Goal: Task Accomplishment & Management: Manage account settings

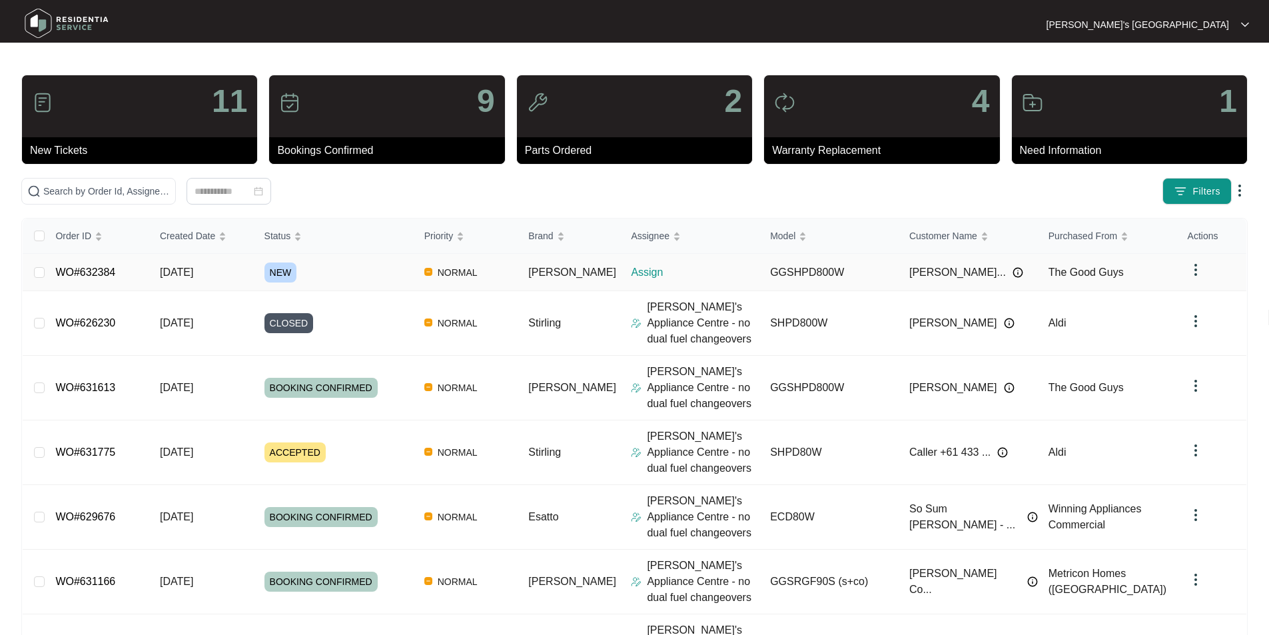
click at [87, 272] on link "WO#632384" at bounding box center [85, 271] width 60 height 11
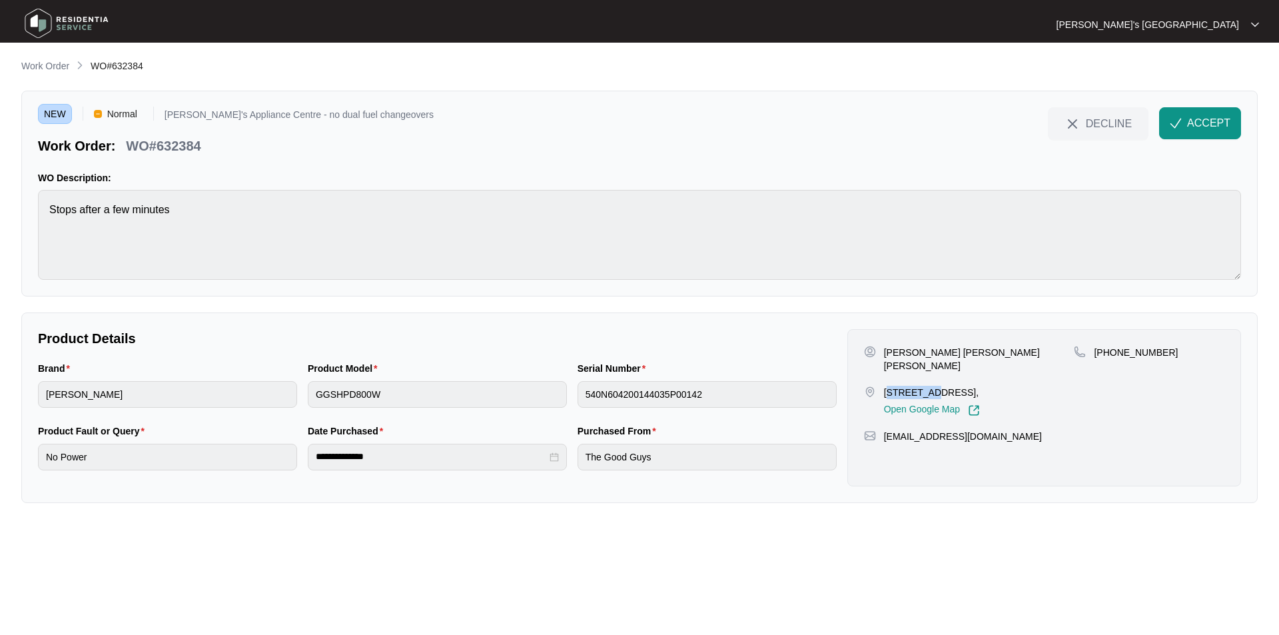
drag, startPoint x: 887, startPoint y: 377, endPoint x: 936, endPoint y: 379, distance: 48.7
click at [936, 386] on p "[STREET_ADDRESS]," at bounding box center [932, 392] width 96 height 13
click at [888, 386] on p "[STREET_ADDRESS]," at bounding box center [932, 392] width 96 height 13
drag, startPoint x: 880, startPoint y: 378, endPoint x: 920, endPoint y: 381, distance: 40.8
click at [920, 386] on div "[STREET_ADDRESS], Open Google Map" at bounding box center [969, 401] width 210 height 31
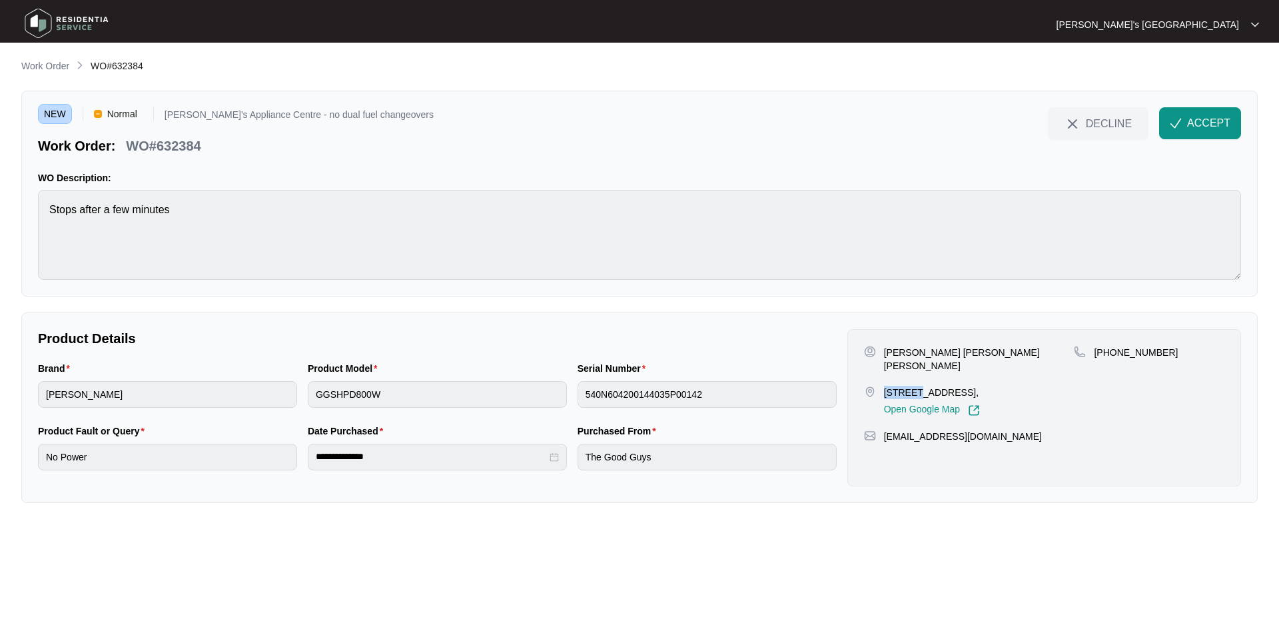
copy p "25 GIOV"
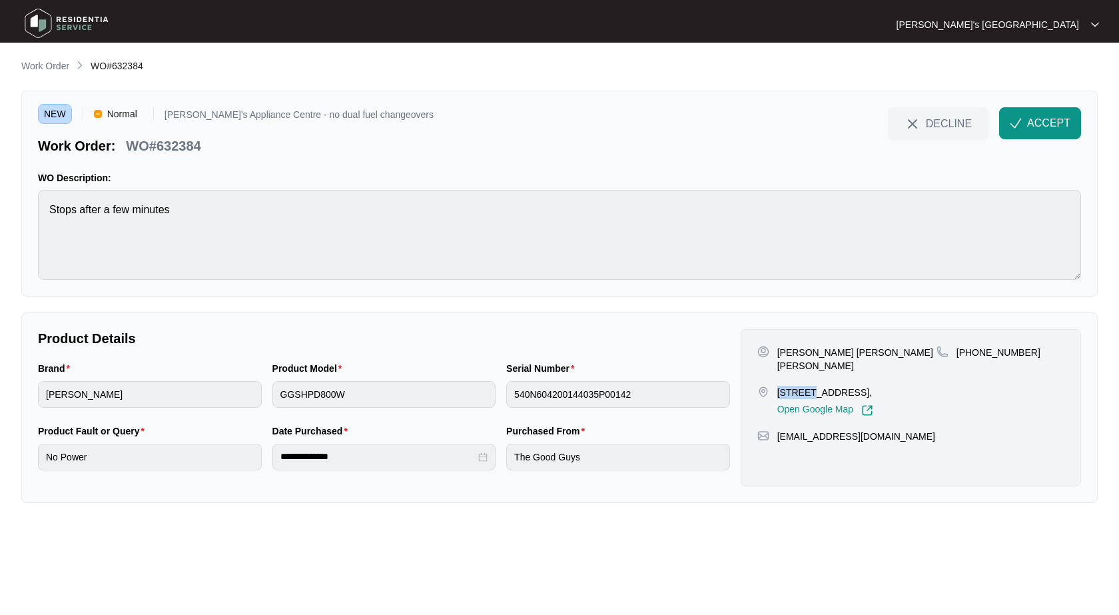
click at [821, 352] on p "[PERSON_NAME] [PERSON_NAME] [PERSON_NAME]" at bounding box center [856, 359] width 159 height 27
copy p "[PERSON_NAME] [PERSON_NAME] [PERSON_NAME]"
click at [867, 349] on p "[PERSON_NAME] [PERSON_NAME] [PERSON_NAME]" at bounding box center [856, 359] width 159 height 27
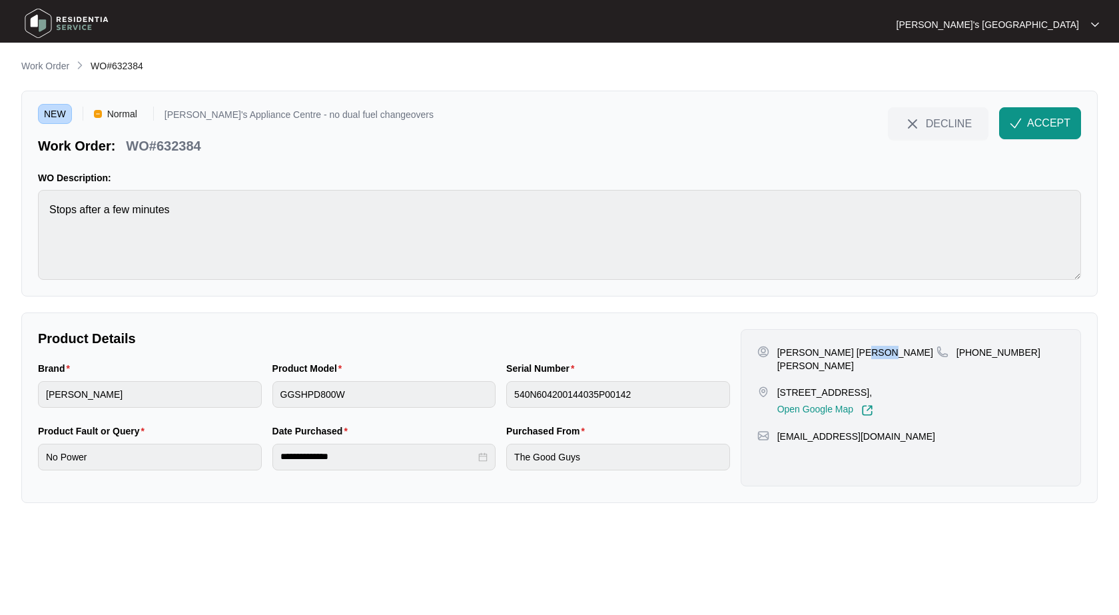
click at [867, 349] on p "[PERSON_NAME] [PERSON_NAME] [PERSON_NAME]" at bounding box center [856, 359] width 159 height 27
click at [184, 143] on p "WO#632384" at bounding box center [163, 146] width 75 height 19
copy p "632384"
click at [1041, 129] on span "ACCEPT" at bounding box center [1048, 123] width 43 height 16
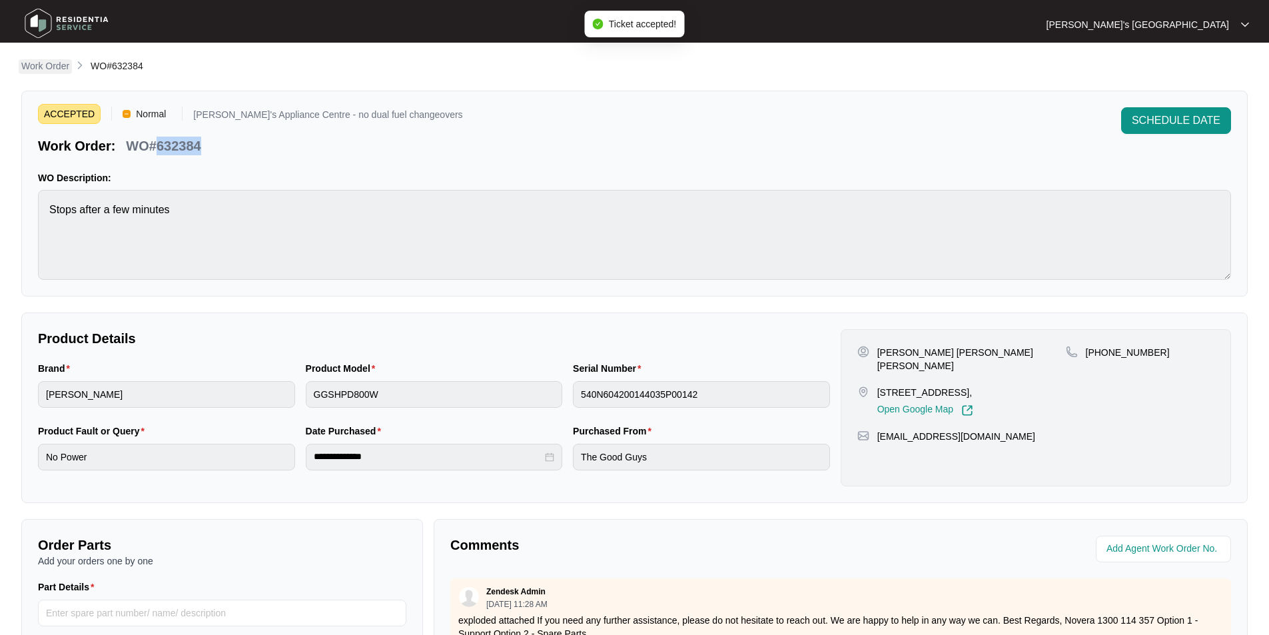
click at [65, 66] on p "Work Order" at bounding box center [45, 65] width 48 height 13
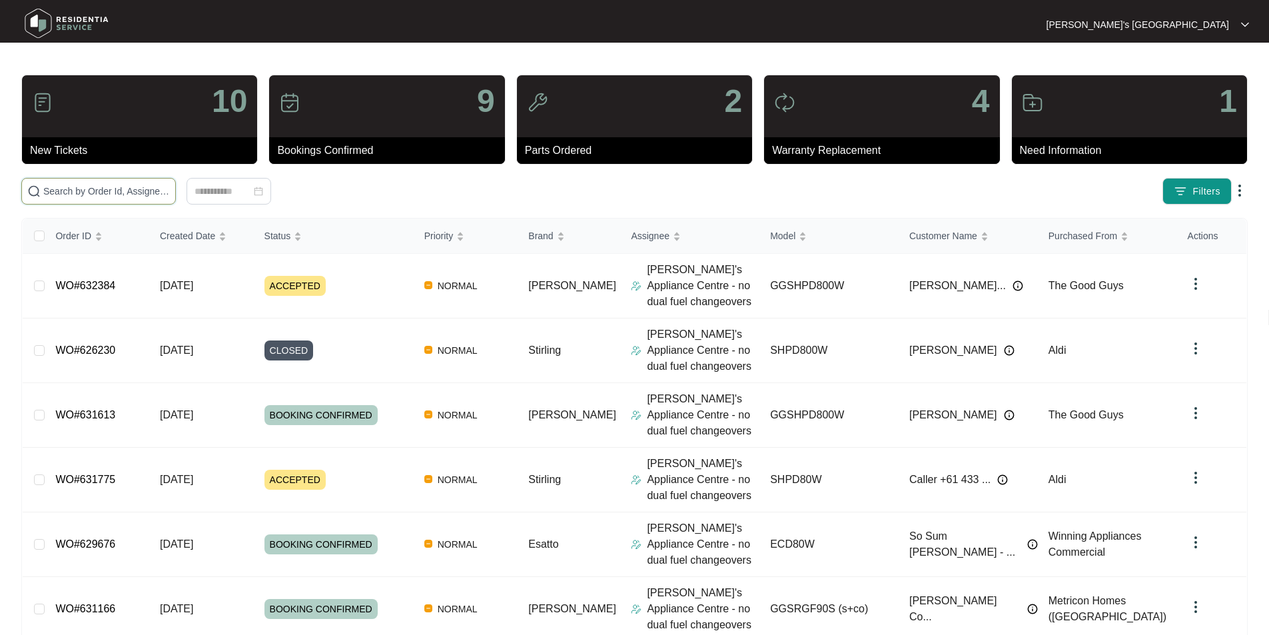
click at [142, 190] on input "text" at bounding box center [106, 191] width 127 height 15
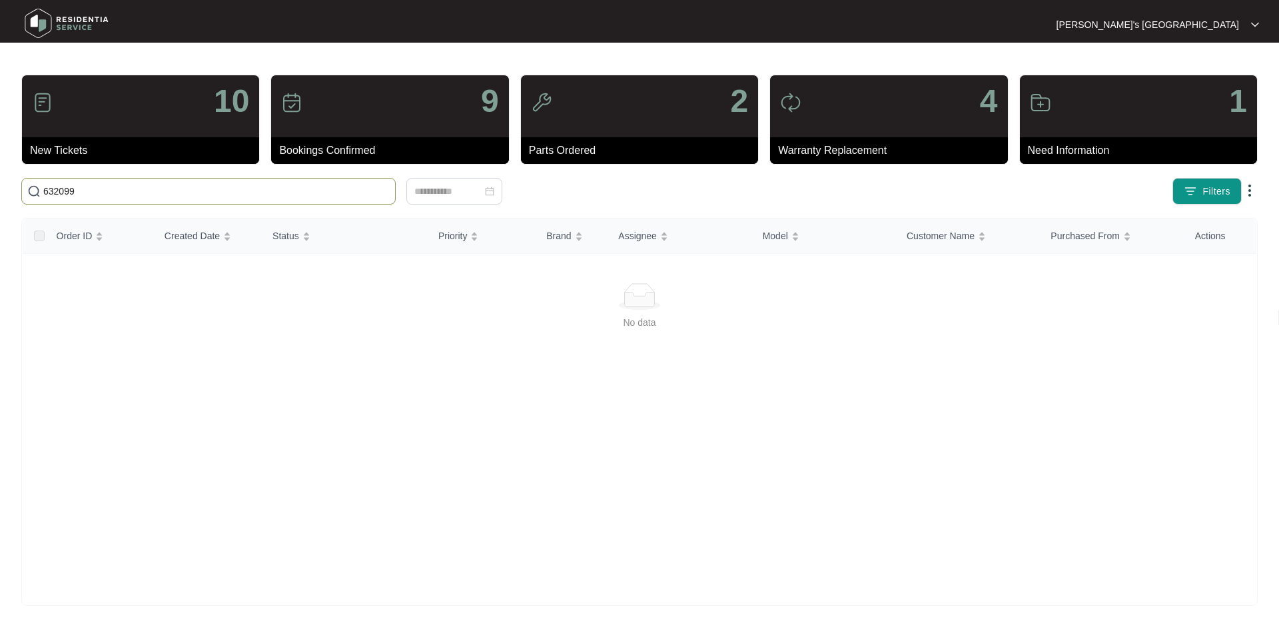
type input "632099"
